Goal: Task Accomplishment & Management: Manage account settings

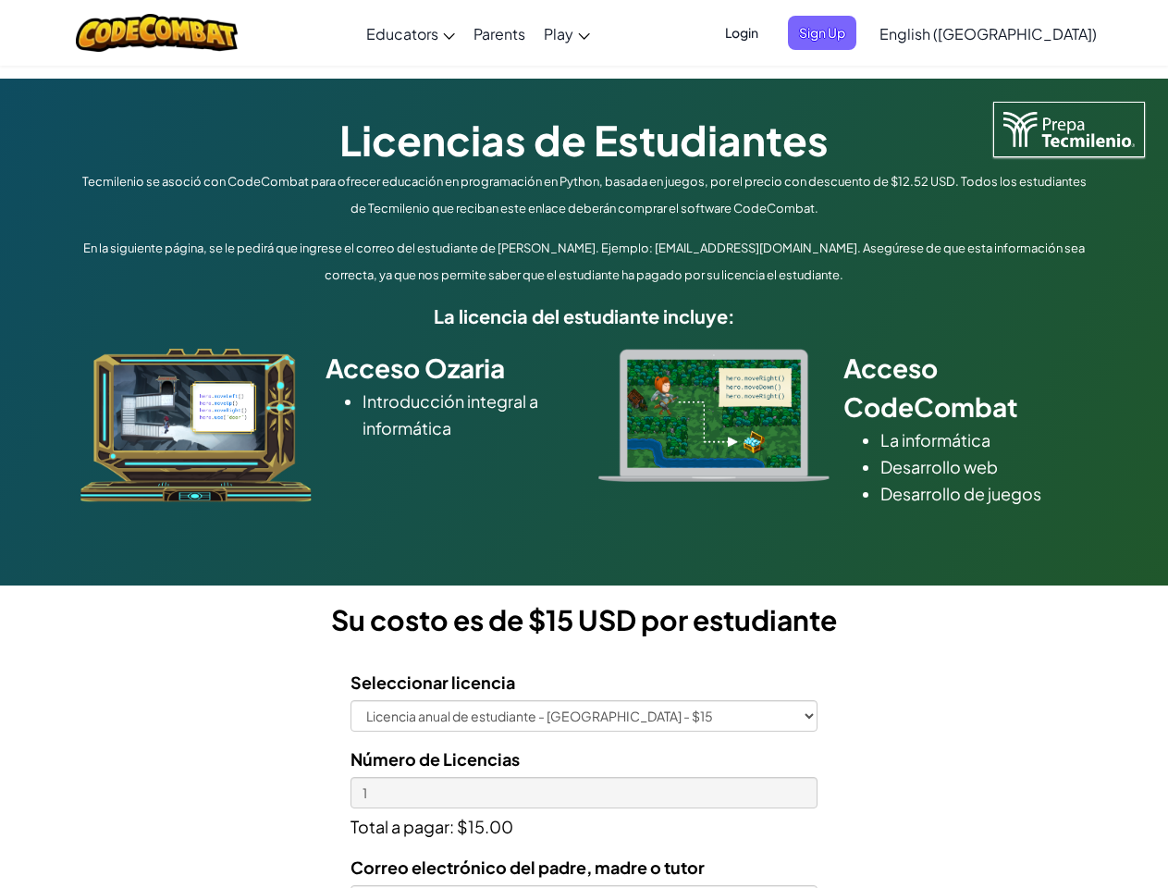
click at [585, 444] on div at bounding box center [714, 415] width 259 height 133
click at [770, 32] on span "Login" at bounding box center [742, 33] width 56 height 34
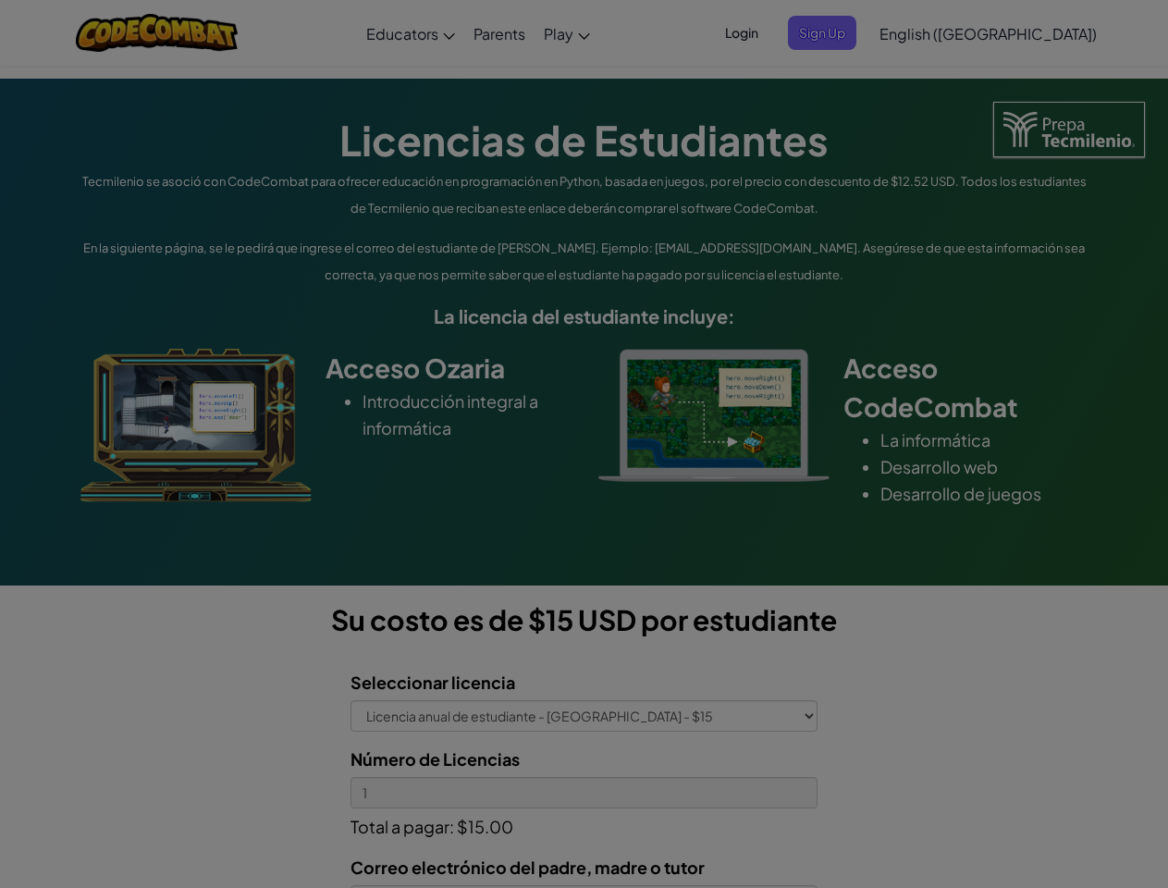
click at [0, 0] on input "Email or Username :" at bounding box center [0, 0] width 0 height 0
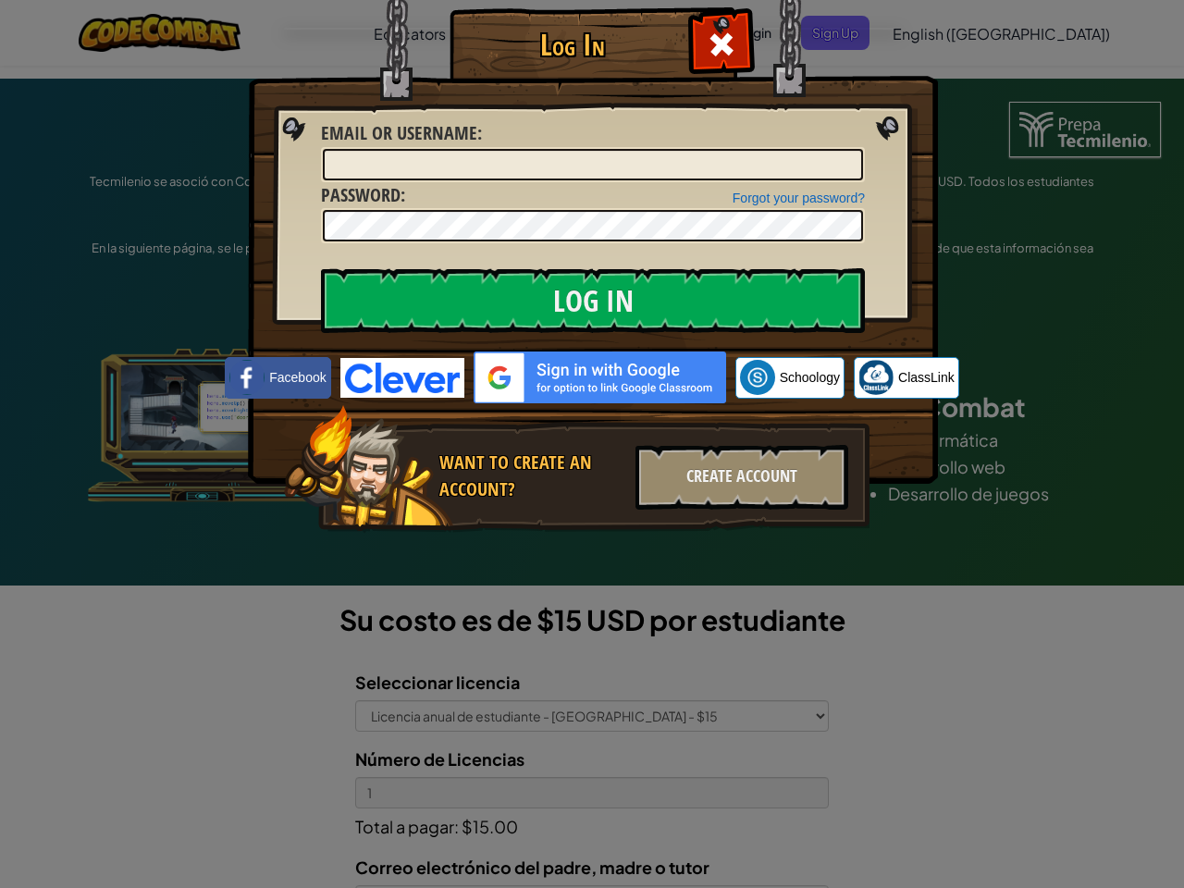
click at [935, 32] on div "Log In Unknown Error Email or Username : Forgot your password? Password : Log I…" at bounding box center [592, 444] width 1184 height 888
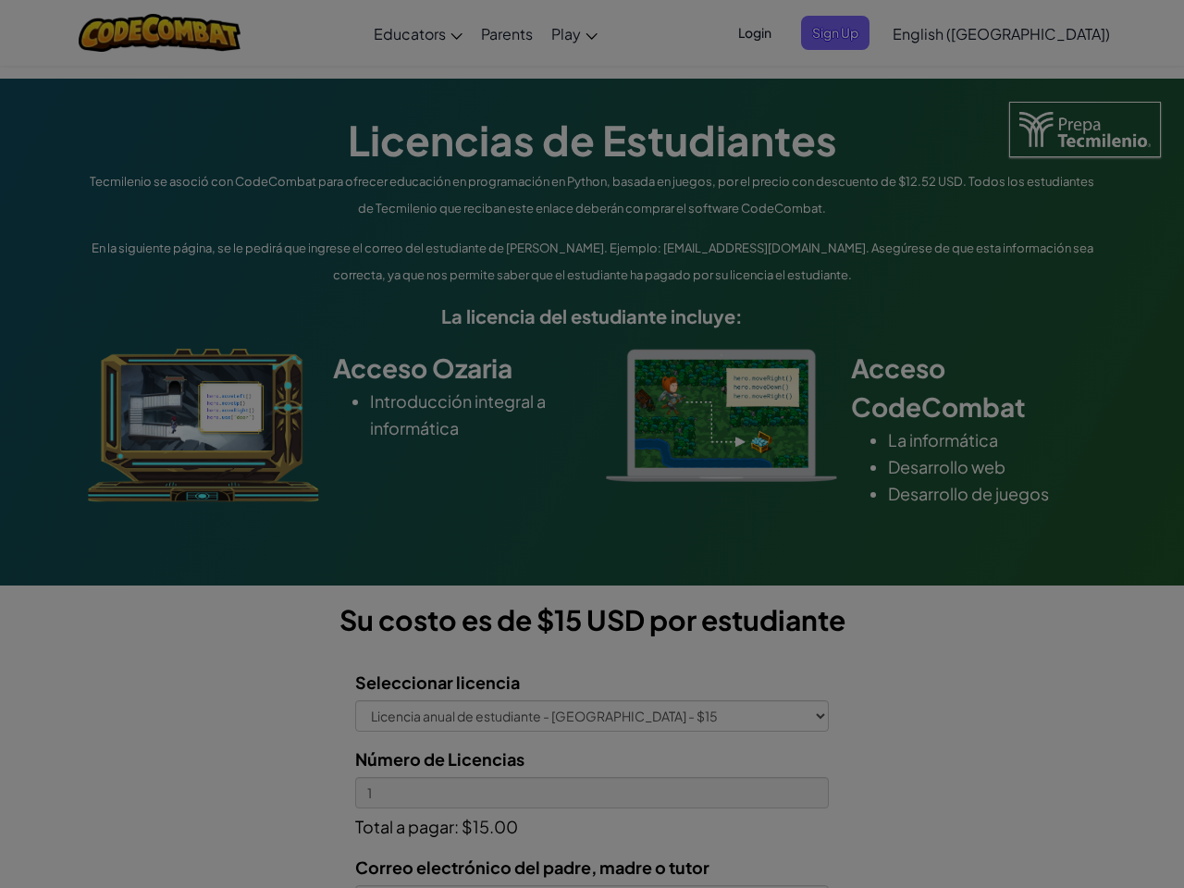
click at [935, 32] on div "Log In Unknown Error Email or Username : Forgot your password? Password : Log I…" at bounding box center [592, 444] width 1184 height 888
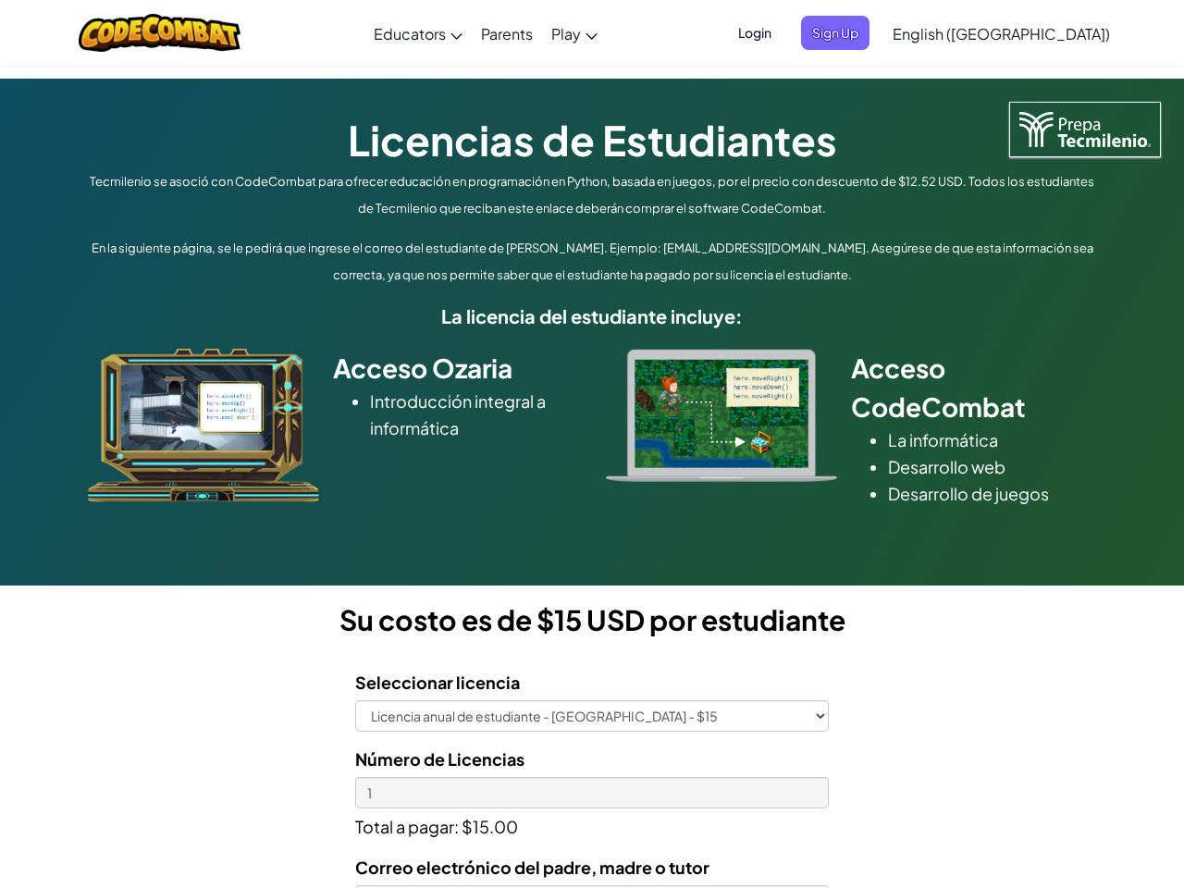
click at [1034, 33] on div at bounding box center [592, 444] width 1184 height 888
